Goal: Task Accomplishment & Management: Use online tool/utility

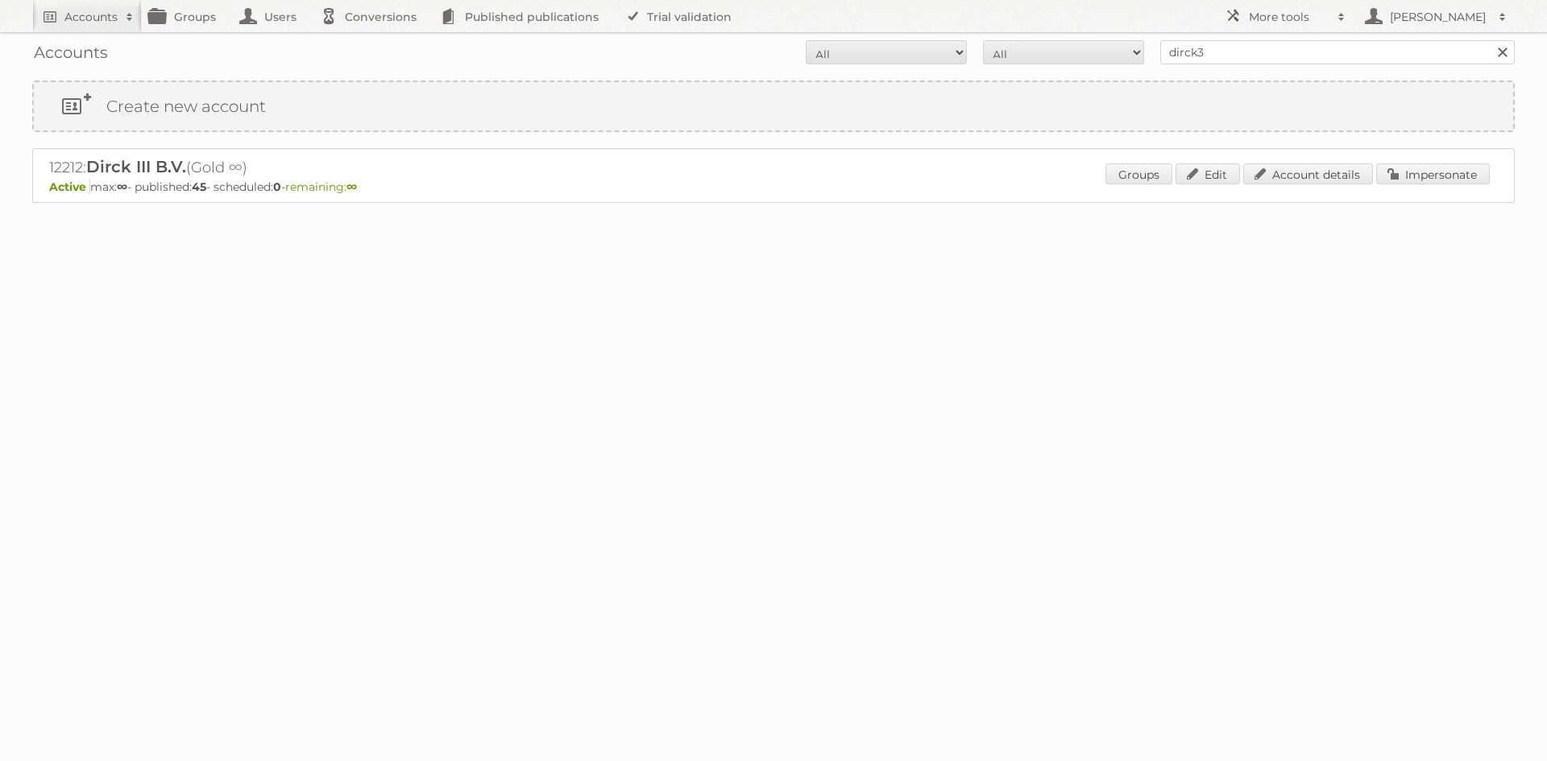
click at [97, 16] on h2 "Accounts" at bounding box center [90, 17] width 53 height 16
type input"] "trekpleister"
click at [371, 41] on input "Search" at bounding box center [383, 53] width 24 height 24
click at [1431, 181] on link "Impersonate" at bounding box center [1433, 174] width 114 height 21
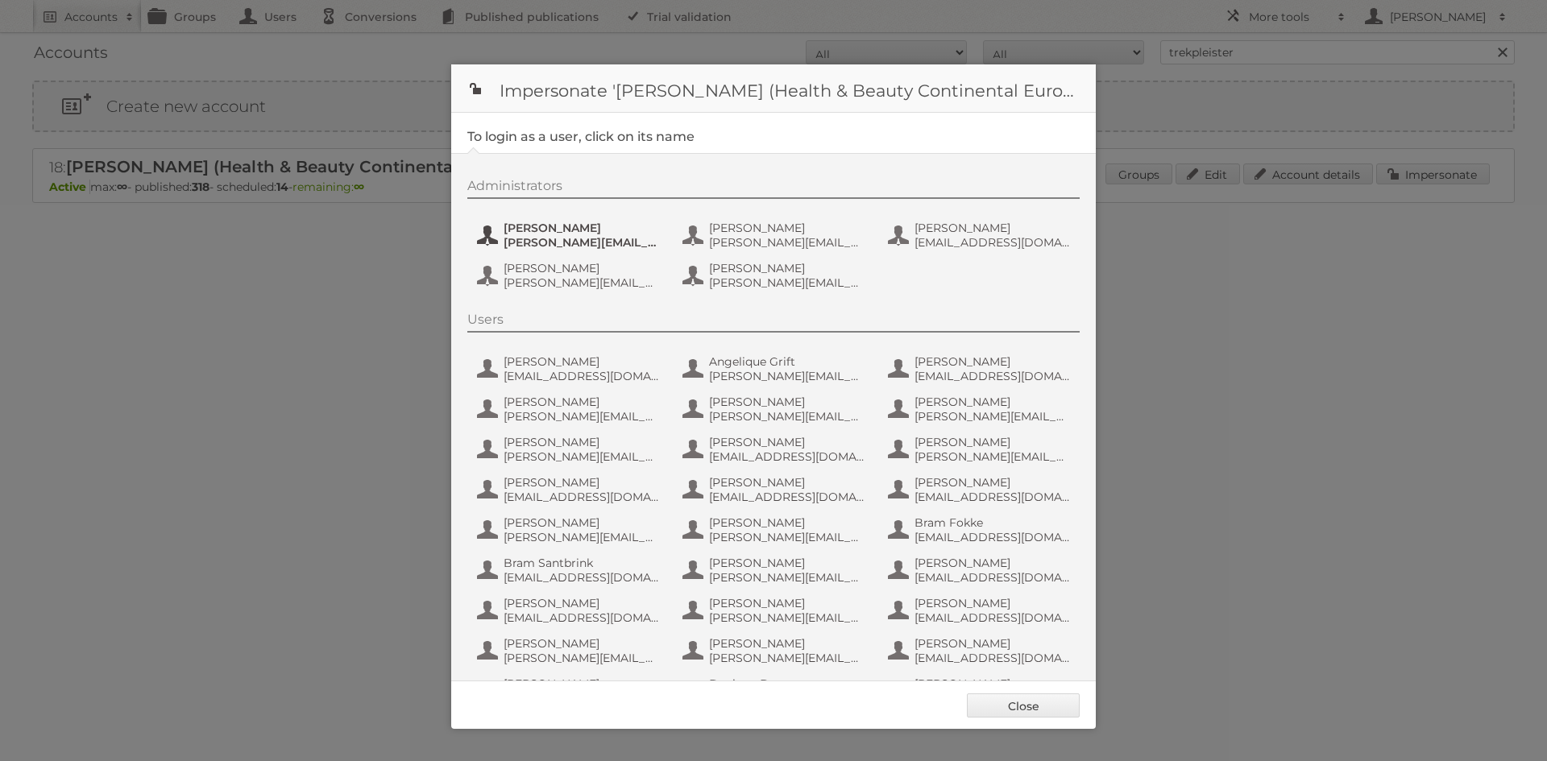
click at [574, 235] on span "[PERSON_NAME][EMAIL_ADDRESS][DOMAIN_NAME]" at bounding box center [582, 242] width 156 height 15
